Goal: Learn about a topic

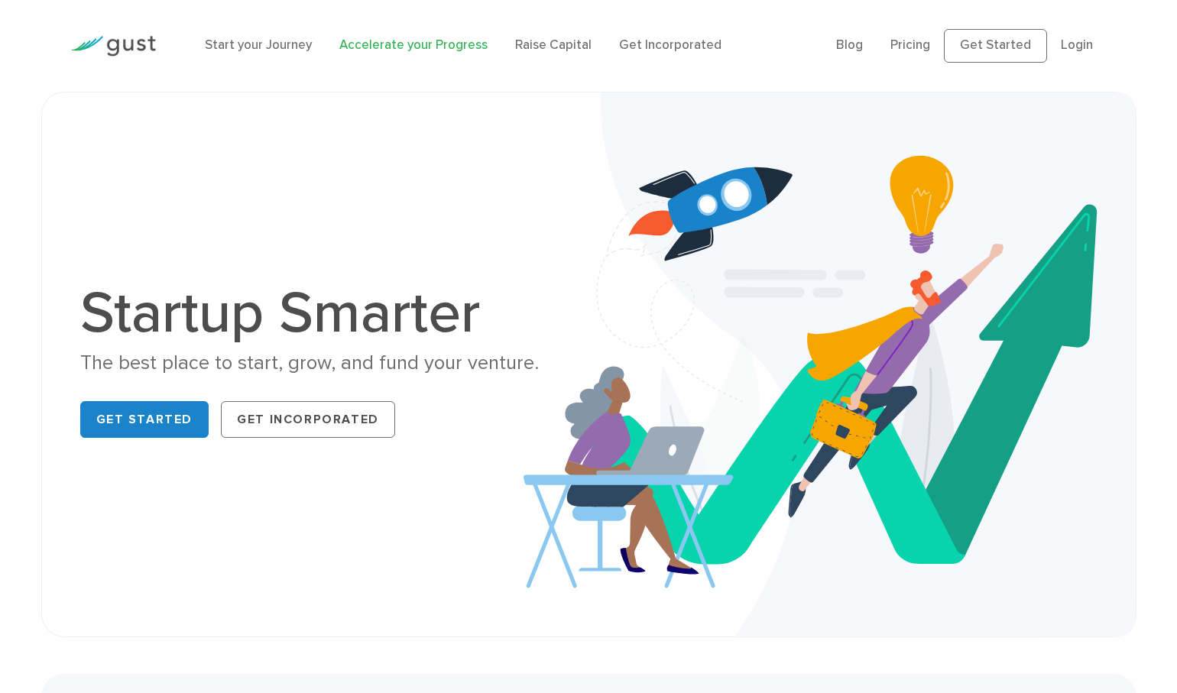
click at [386, 50] on link "Accelerate your Progress" at bounding box center [413, 44] width 148 height 15
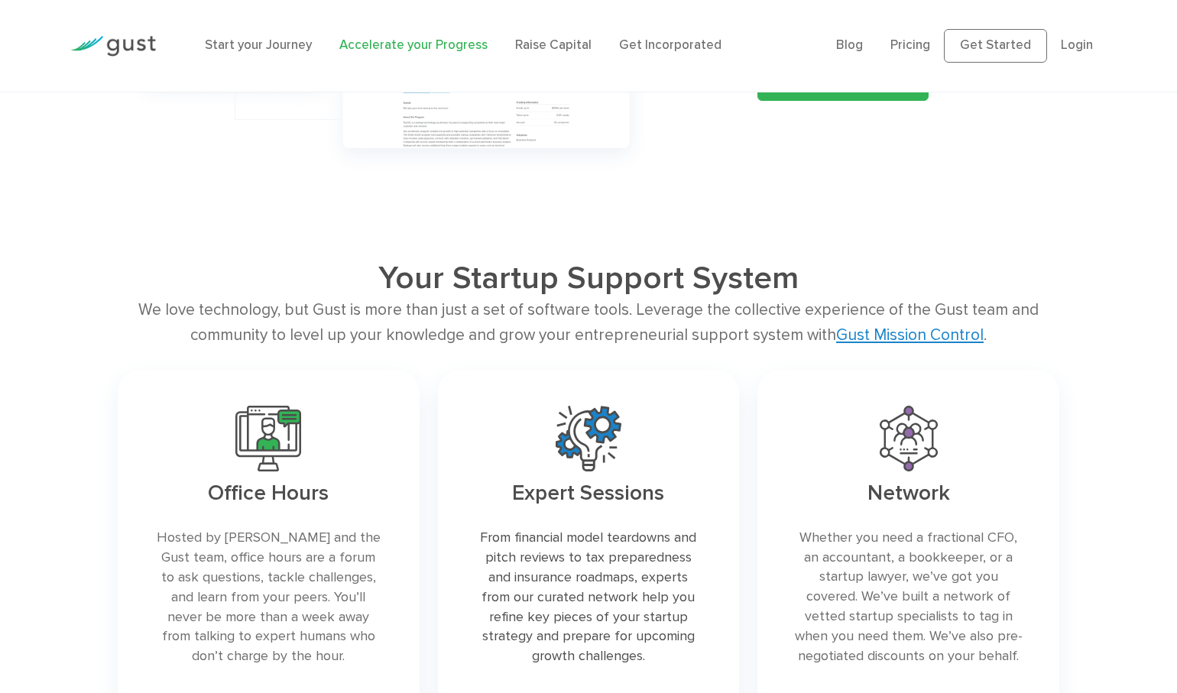
scroll to position [1997, 0]
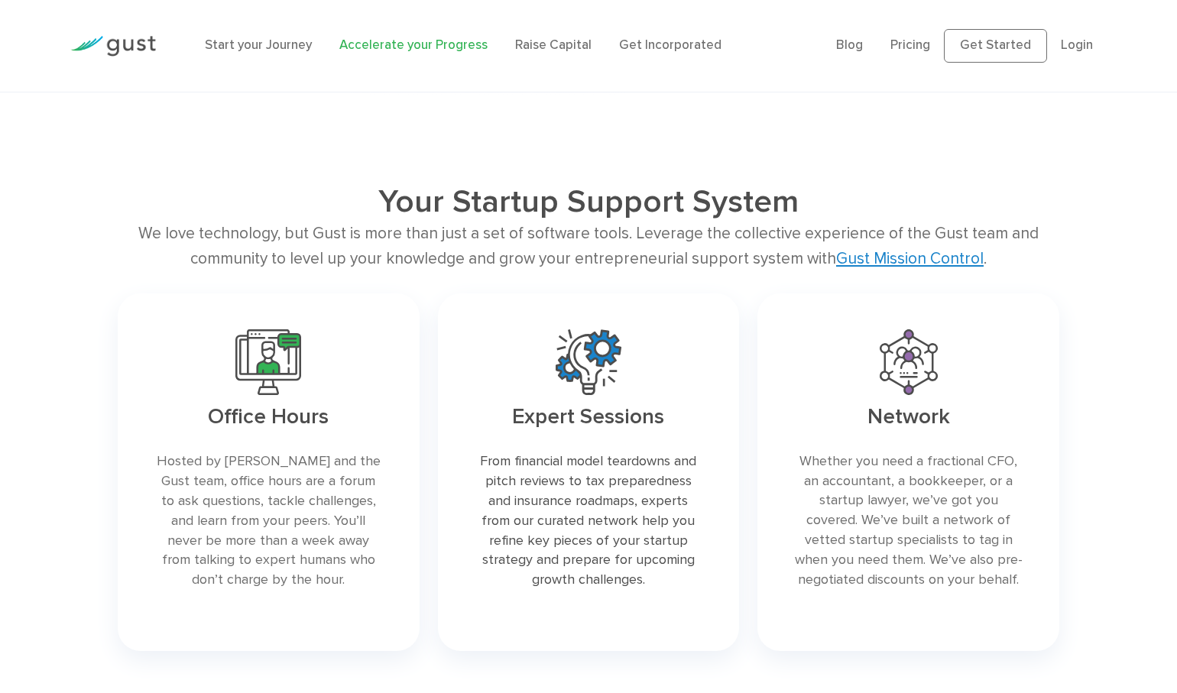
click at [83, 458] on div "Your Startup Support System We love technology, but Gust is more than just a se…" at bounding box center [588, 422] width 1177 height 479
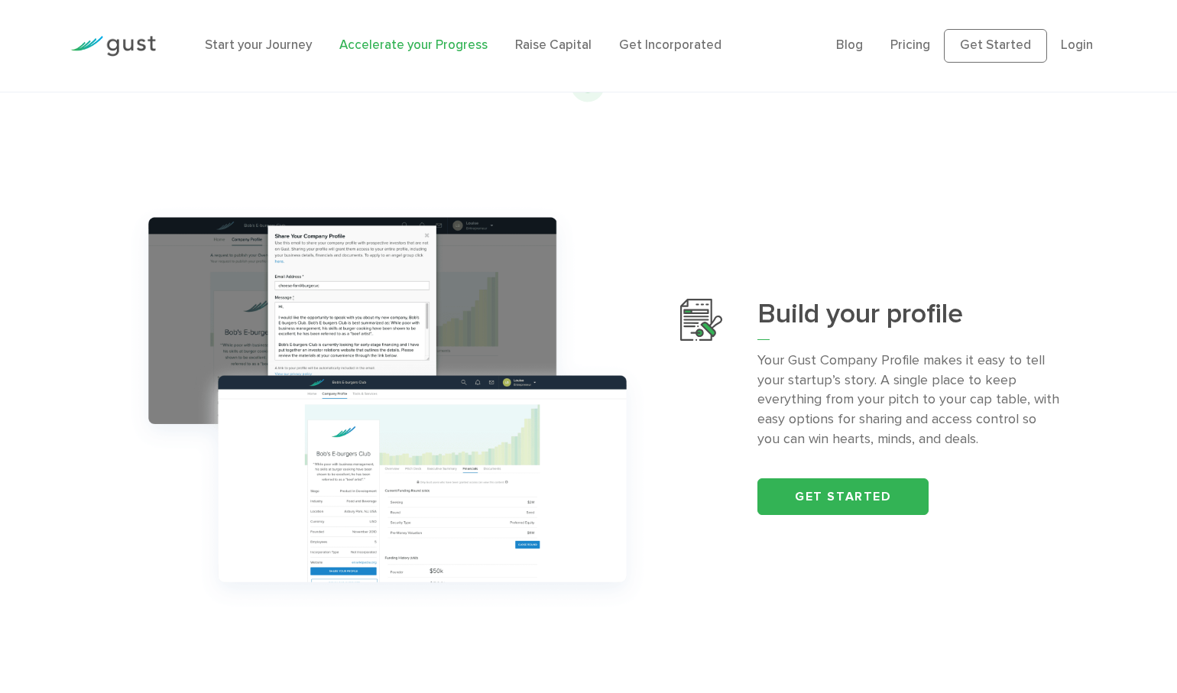
scroll to position [0, 0]
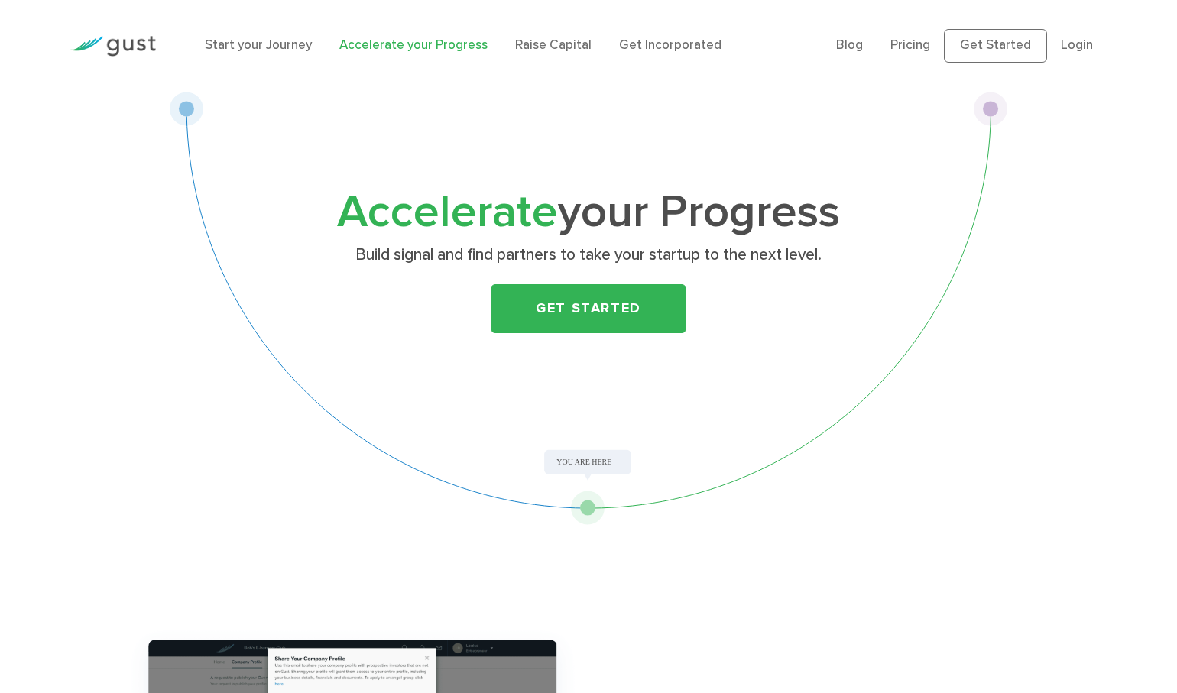
click at [318, 368] on div "Accelerate your Progress Build signal and find partners to take your startup to…" at bounding box center [588, 308] width 839 height 433
